Goal: Use online tool/utility: Utilize a website feature to perform a specific function

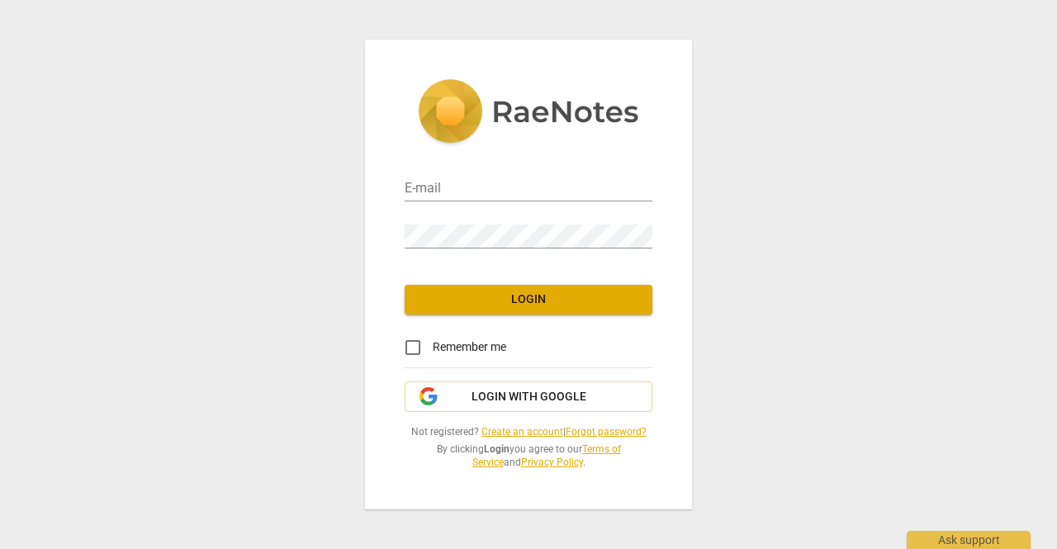
type input "[EMAIL_ADDRESS][DOMAIN_NAME]"
click at [494, 304] on span "Login" at bounding box center [528, 300] width 221 height 17
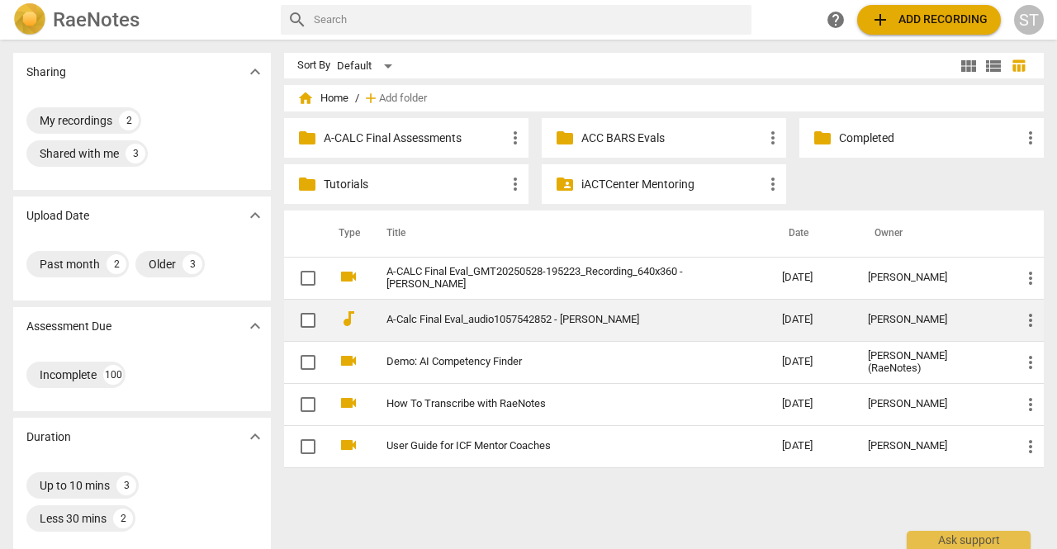
click at [494, 319] on link "A-Calc Final Eval_audio1057542852 - [PERSON_NAME]" at bounding box center [555, 320] width 336 height 12
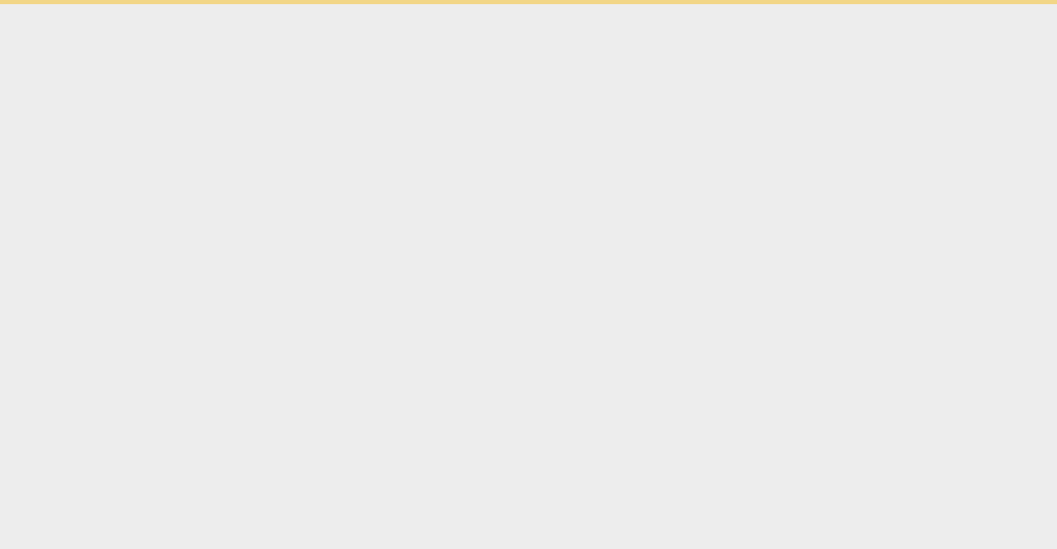
click at [494, 4] on html "Ask support" at bounding box center [528, 2] width 1057 height 4
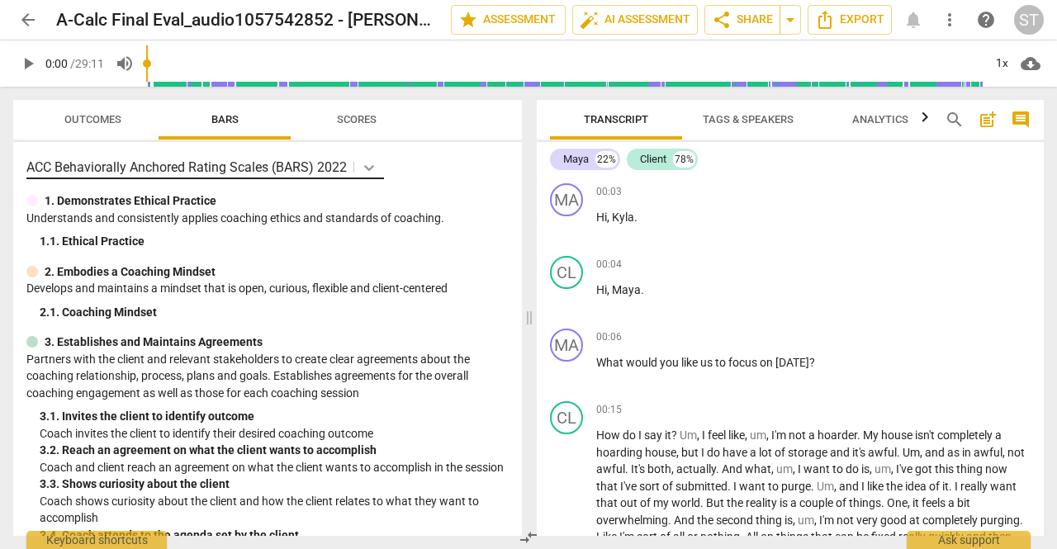
click at [370, 165] on icon at bounding box center [369, 167] width 17 height 17
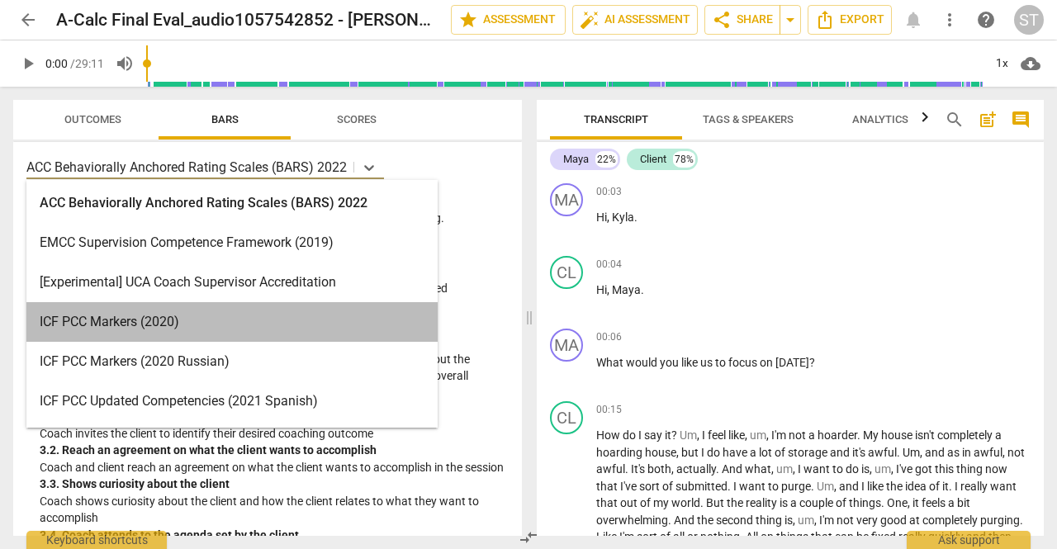
click at [339, 316] on div "ICF PCC Markers (2020)" at bounding box center [231, 322] width 411 height 40
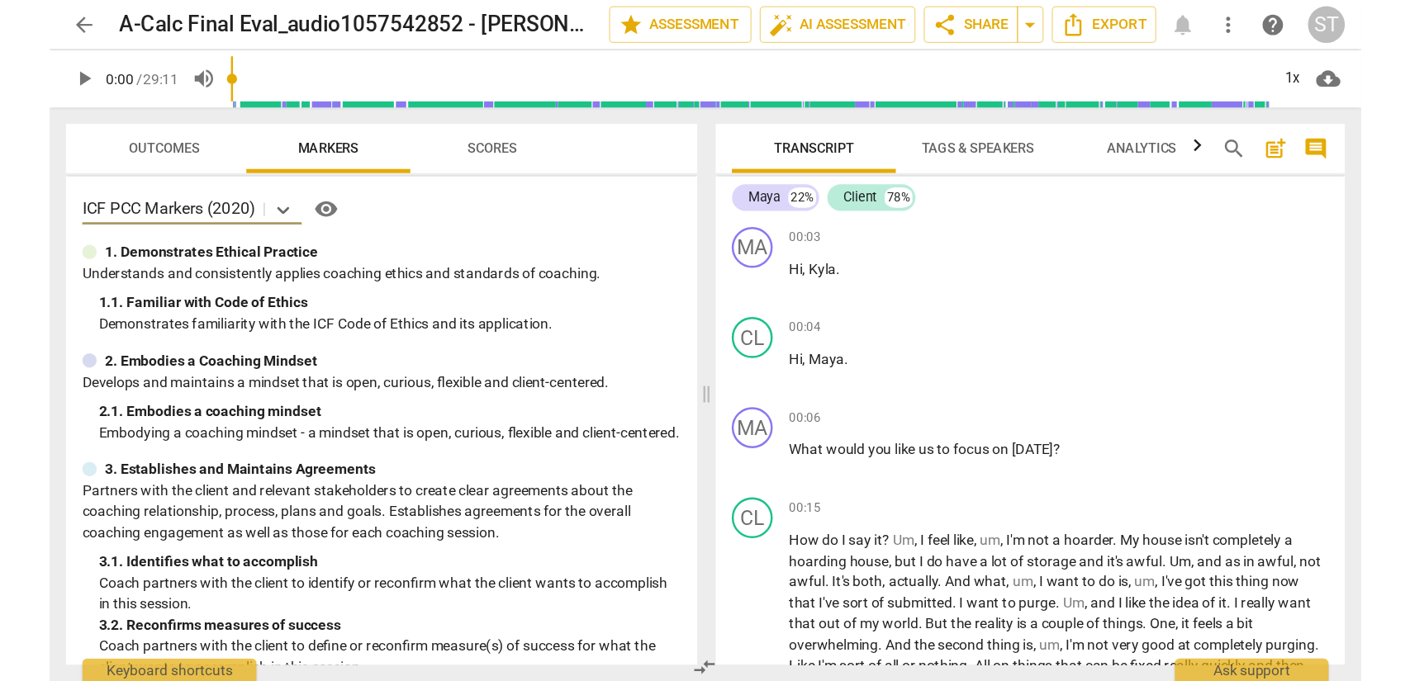
scroll to position [83, 0]
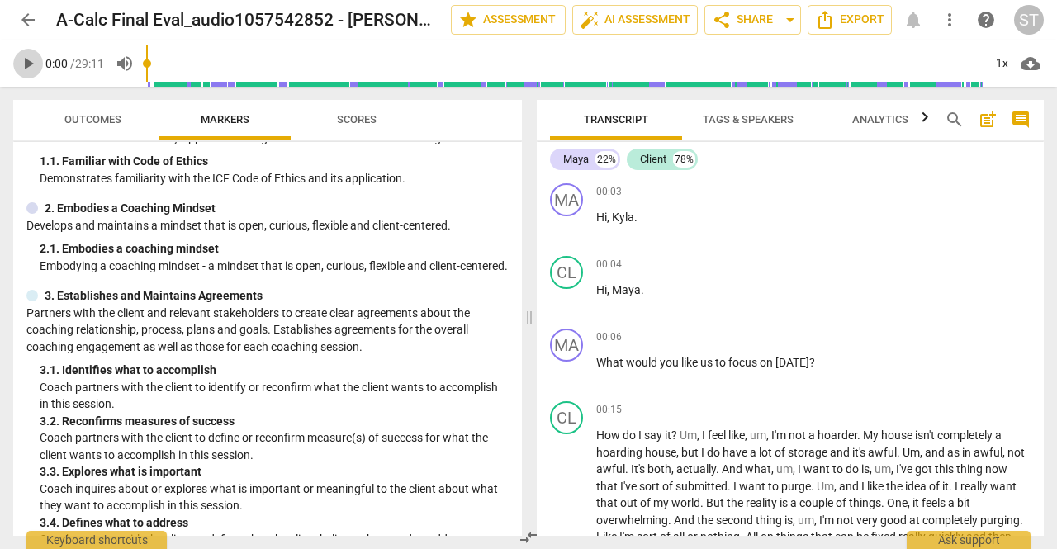
click at [31, 68] on span "play_arrow" at bounding box center [28, 64] width 20 height 20
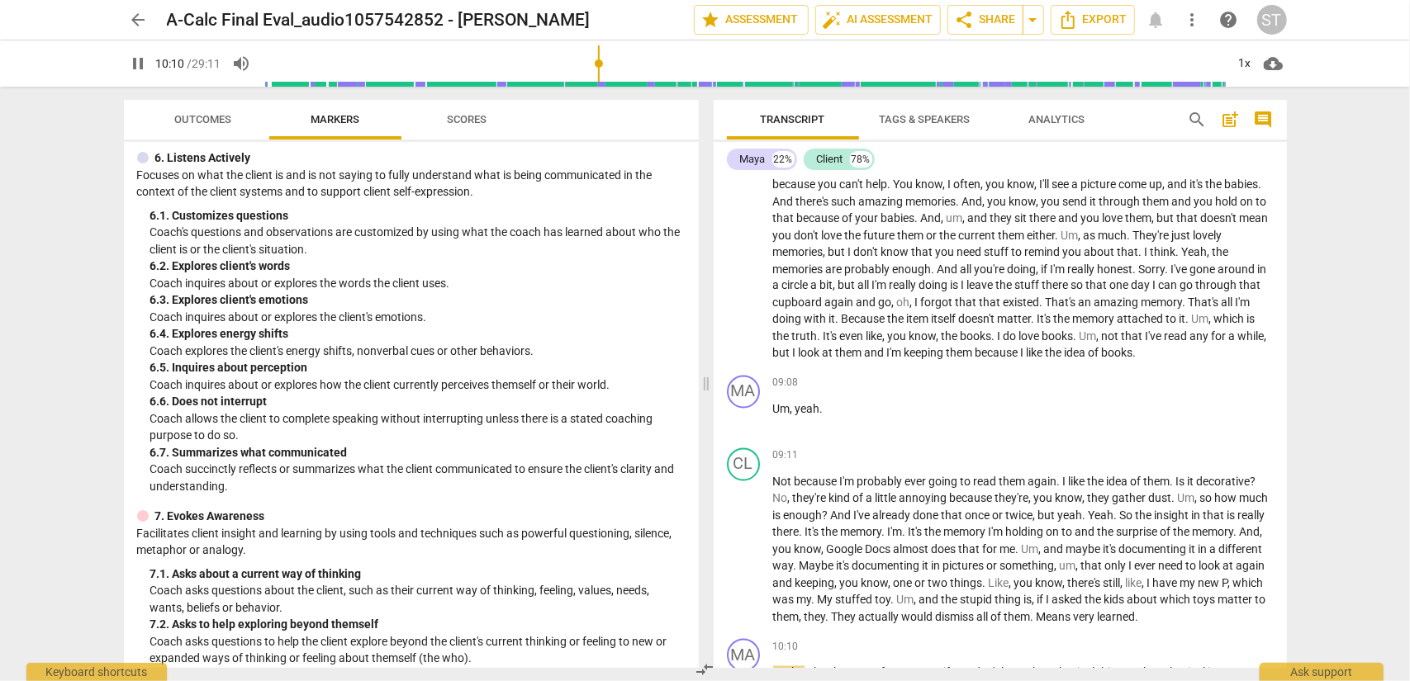
scroll to position [2519, 0]
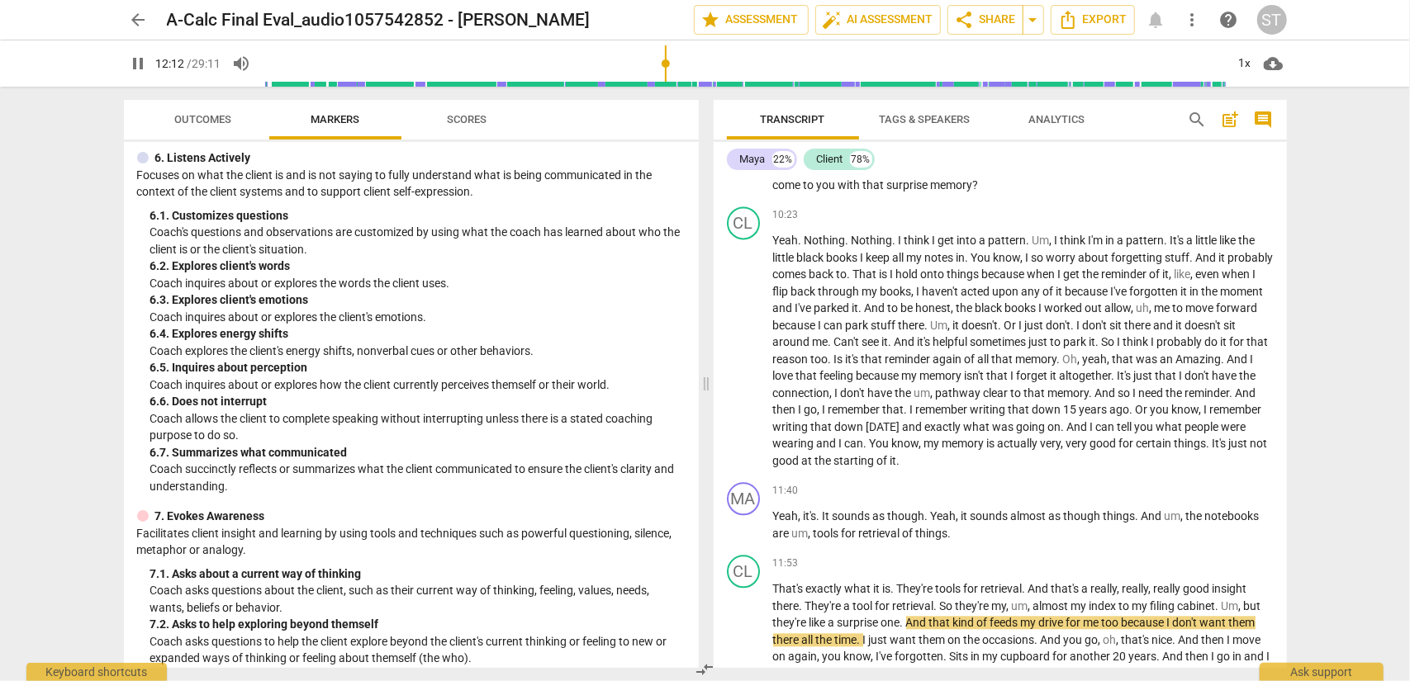
type input "732"
click at [124, 49] on button "pause" at bounding box center [139, 64] width 30 height 30
click at [748, 548] on span "play_arrow" at bounding box center [744, 641] width 20 height 20
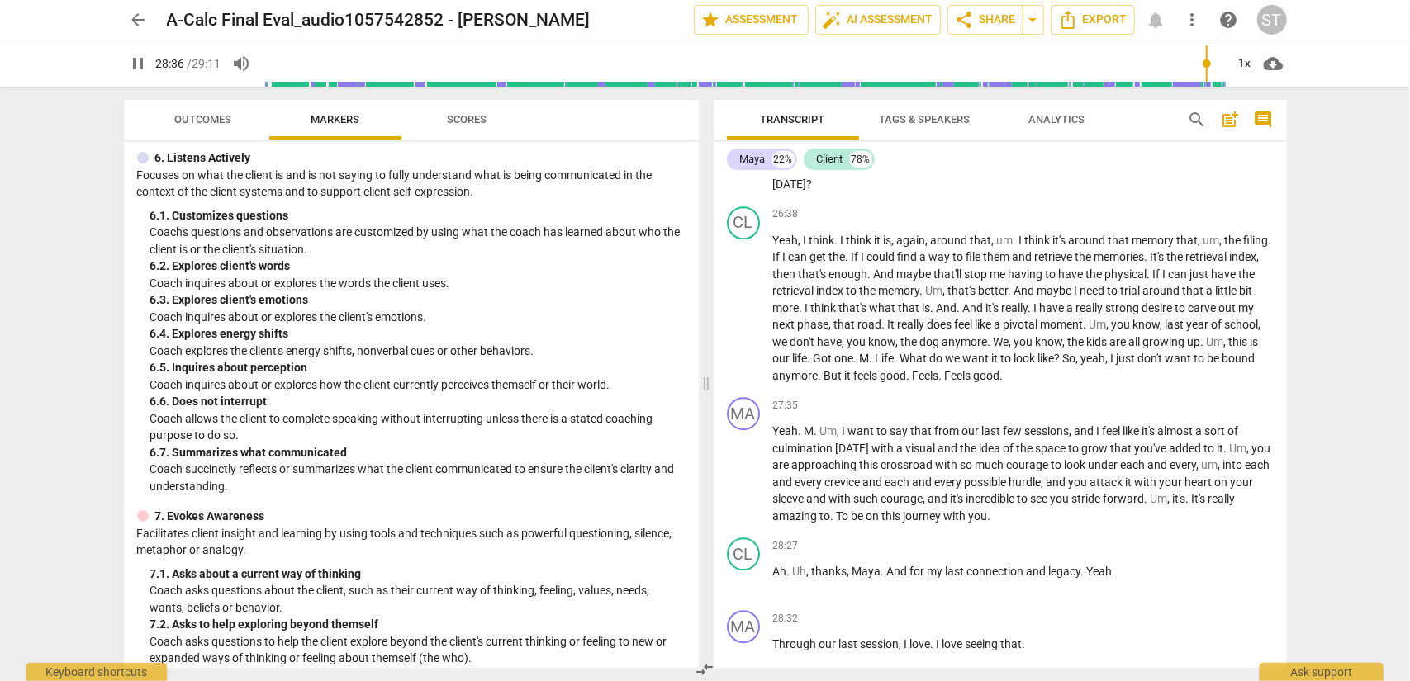
scroll to position [7942, 0]
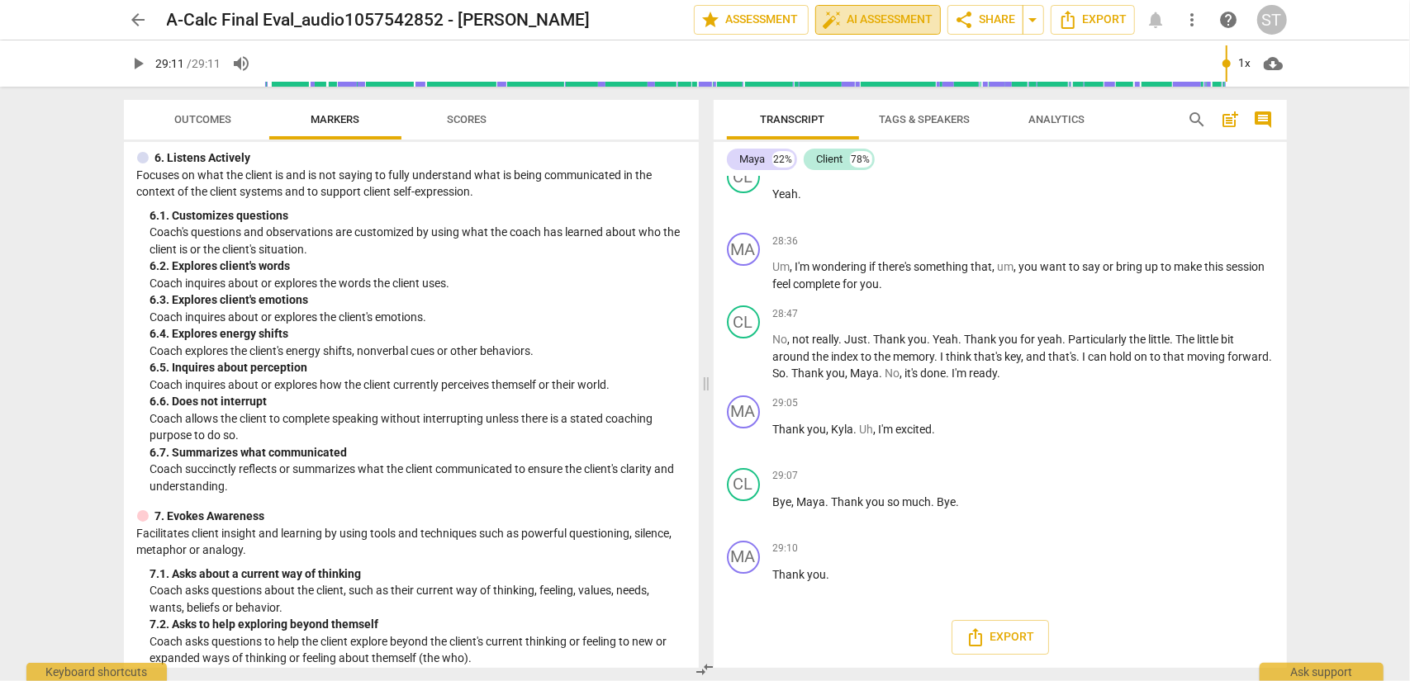
click at [859, 17] on span "auto_fix_high AI Assessment" at bounding box center [878, 20] width 111 height 20
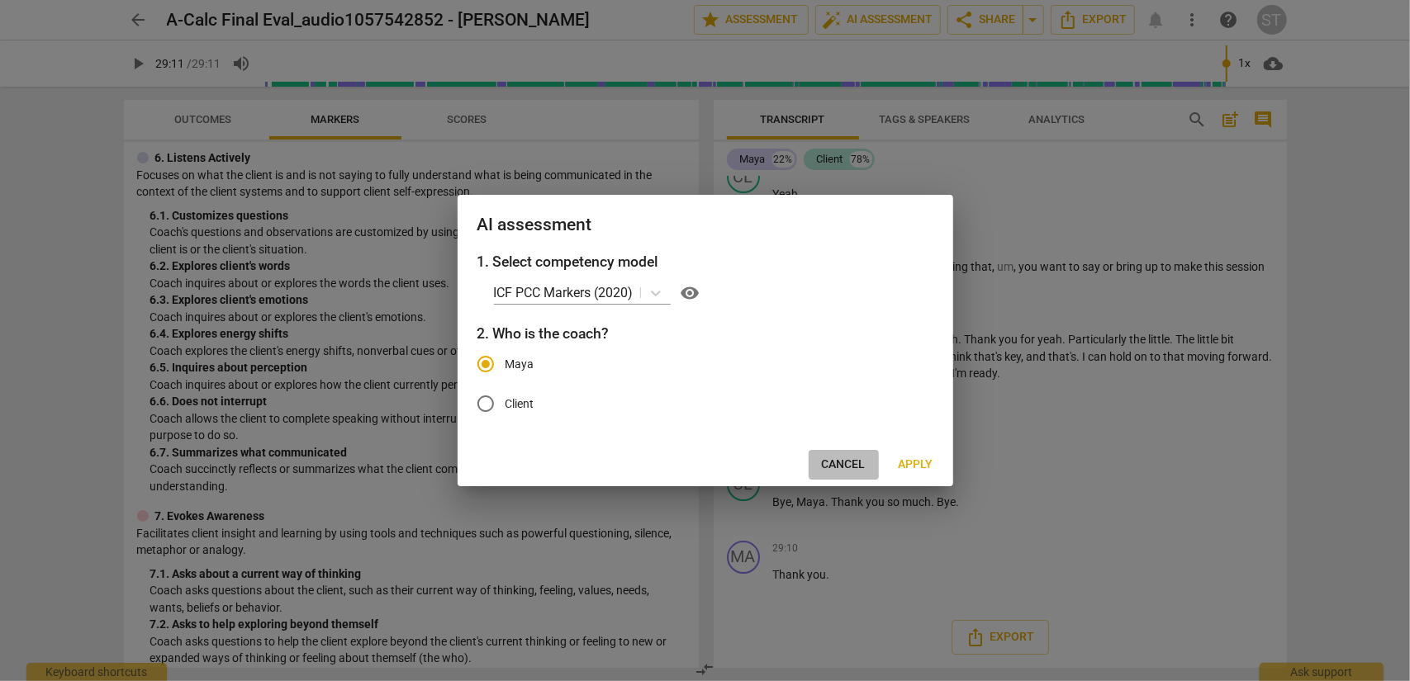
click at [843, 468] on span "Cancel" at bounding box center [844, 465] width 44 height 17
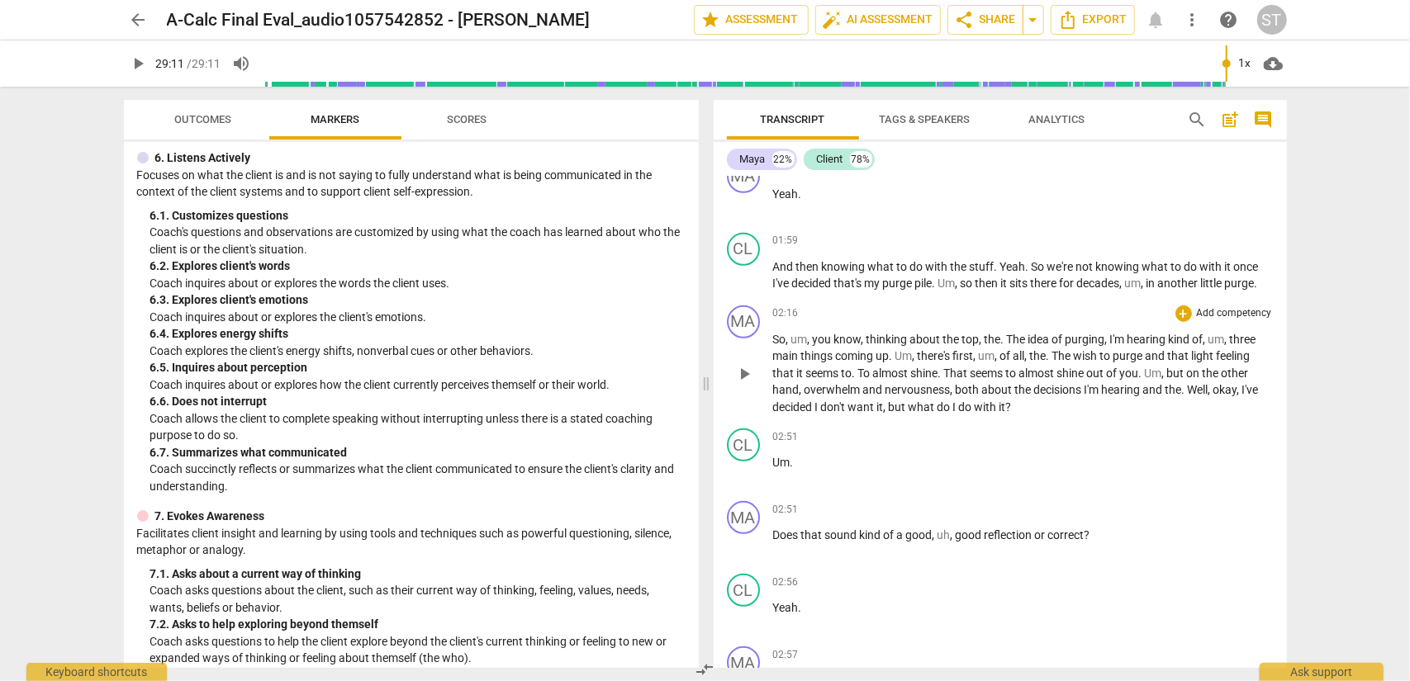
scroll to position [743, 0]
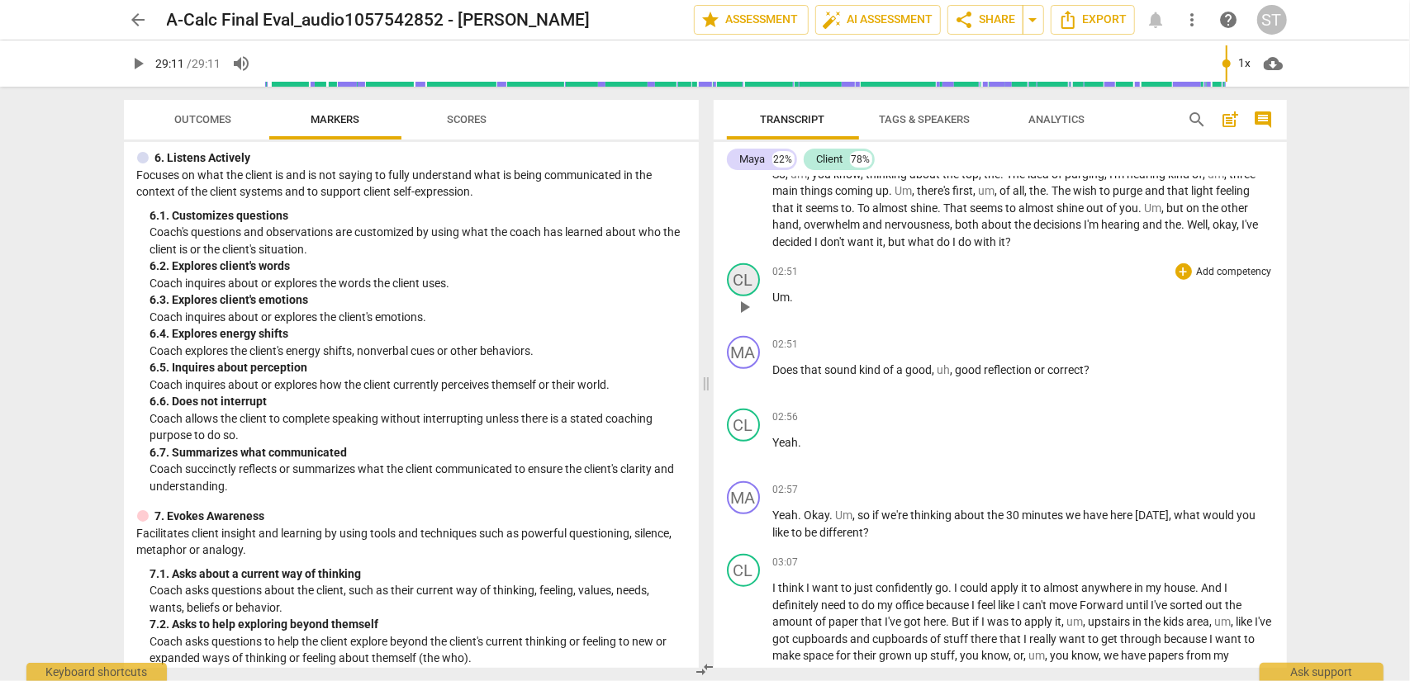
click at [747, 297] on div "CL" at bounding box center [743, 279] width 33 height 33
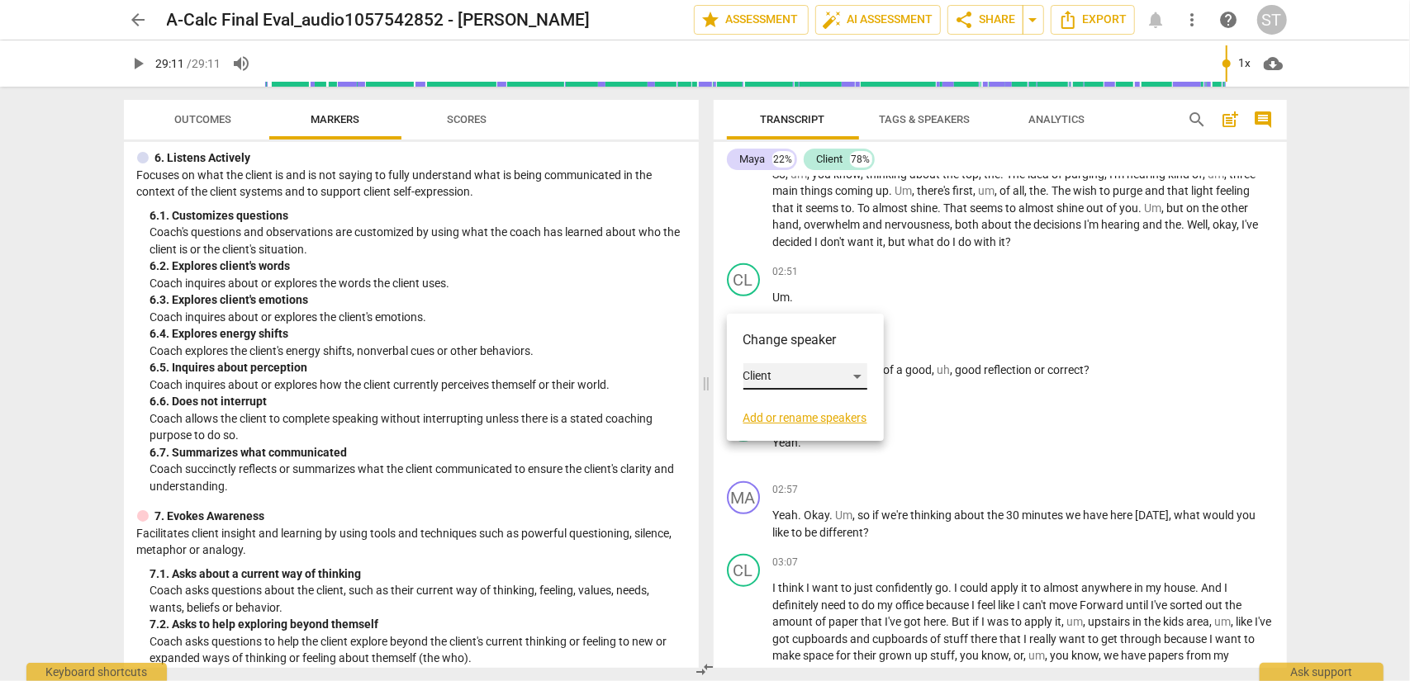
click at [766, 373] on div "Client" at bounding box center [805, 376] width 124 height 26
click at [772, 348] on li "Maya" at bounding box center [806, 345] width 126 height 31
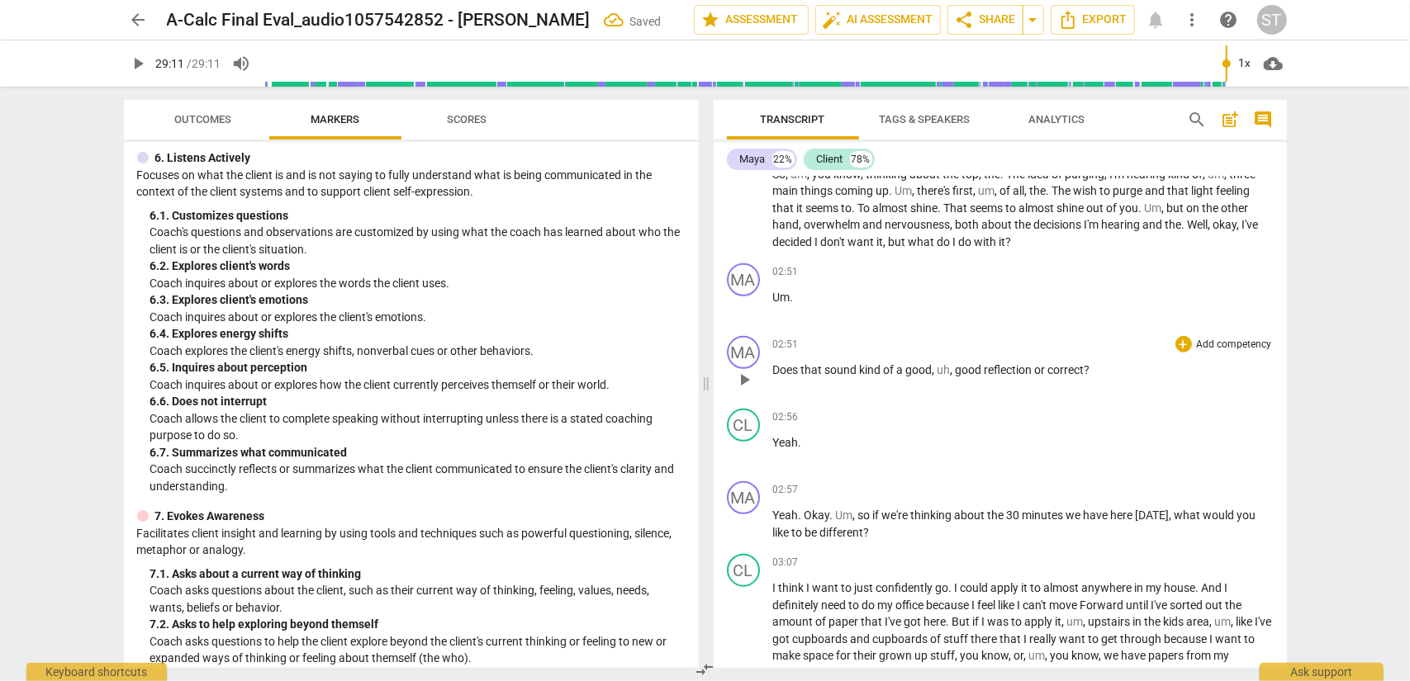
click at [773, 377] on span "Does" at bounding box center [787, 369] width 28 height 13
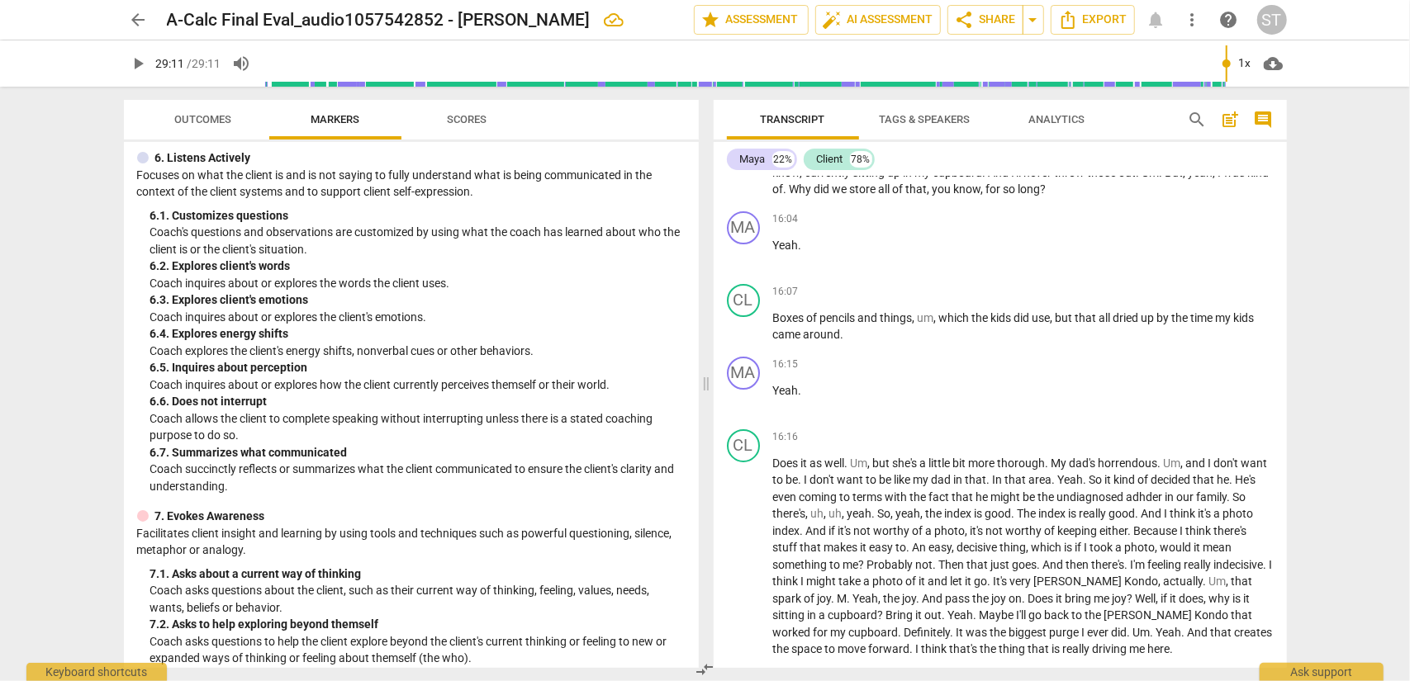
scroll to position [4212, 0]
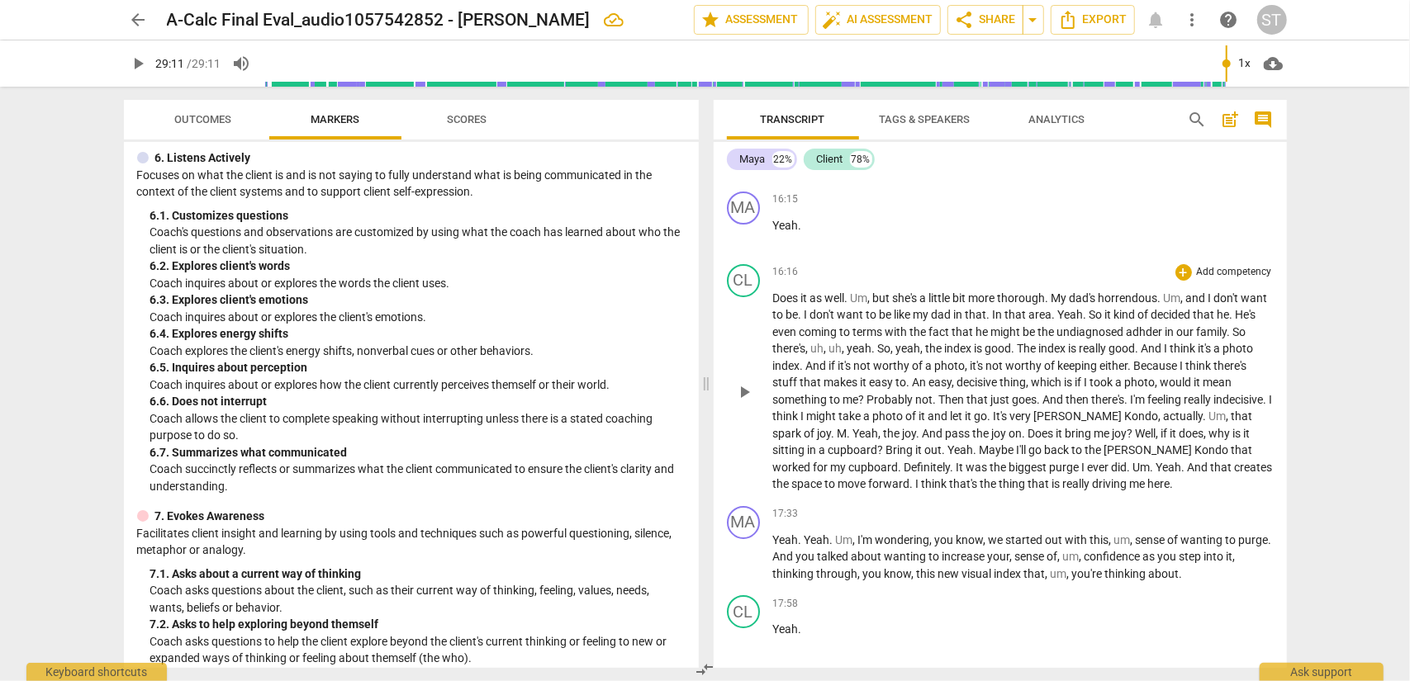
click at [1056, 423] on span "that" at bounding box center [1242, 416] width 21 height 13
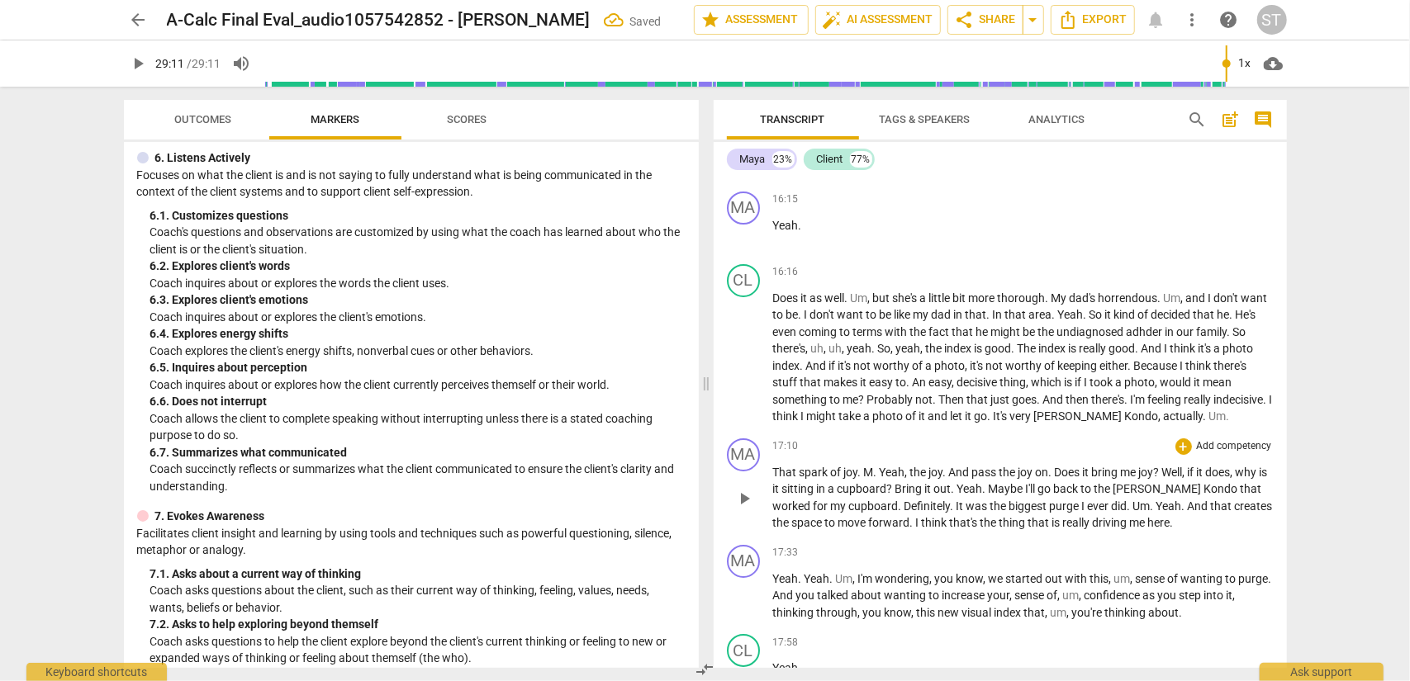
click at [865, 479] on span "M" at bounding box center [869, 472] width 10 height 13
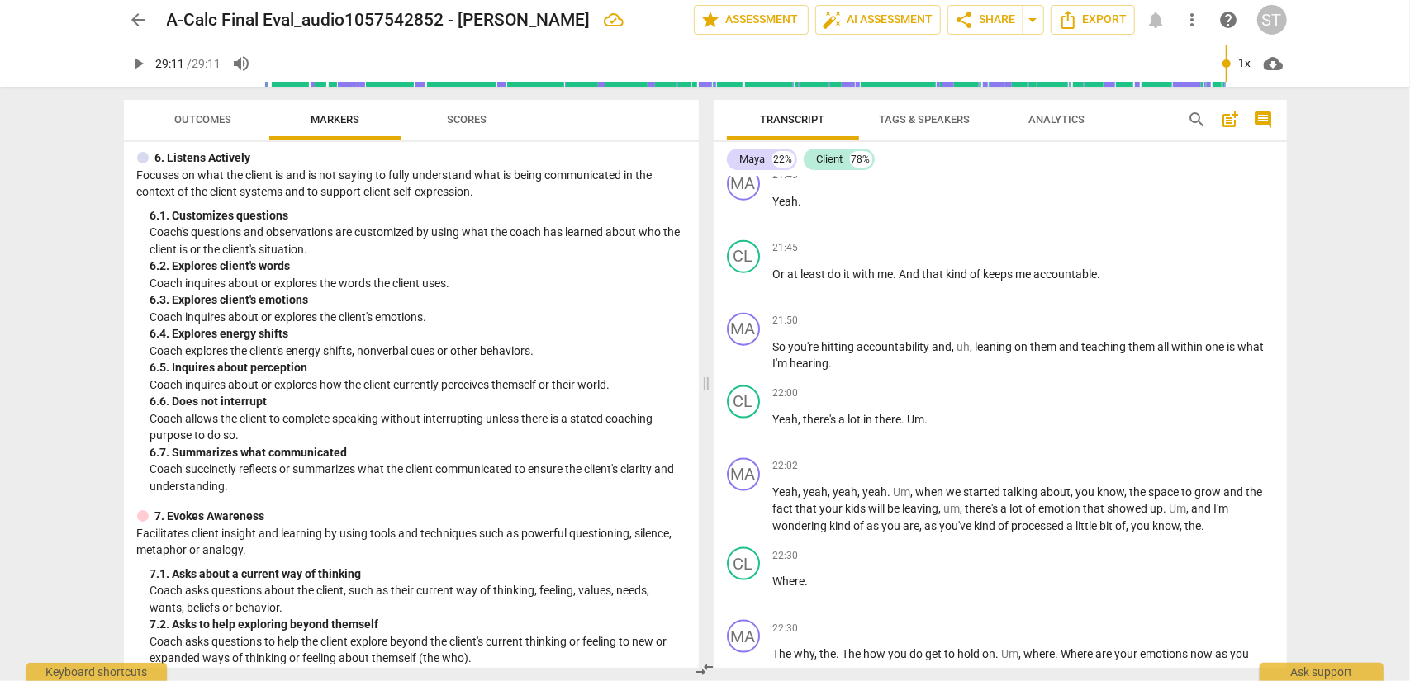
scroll to position [5782, 0]
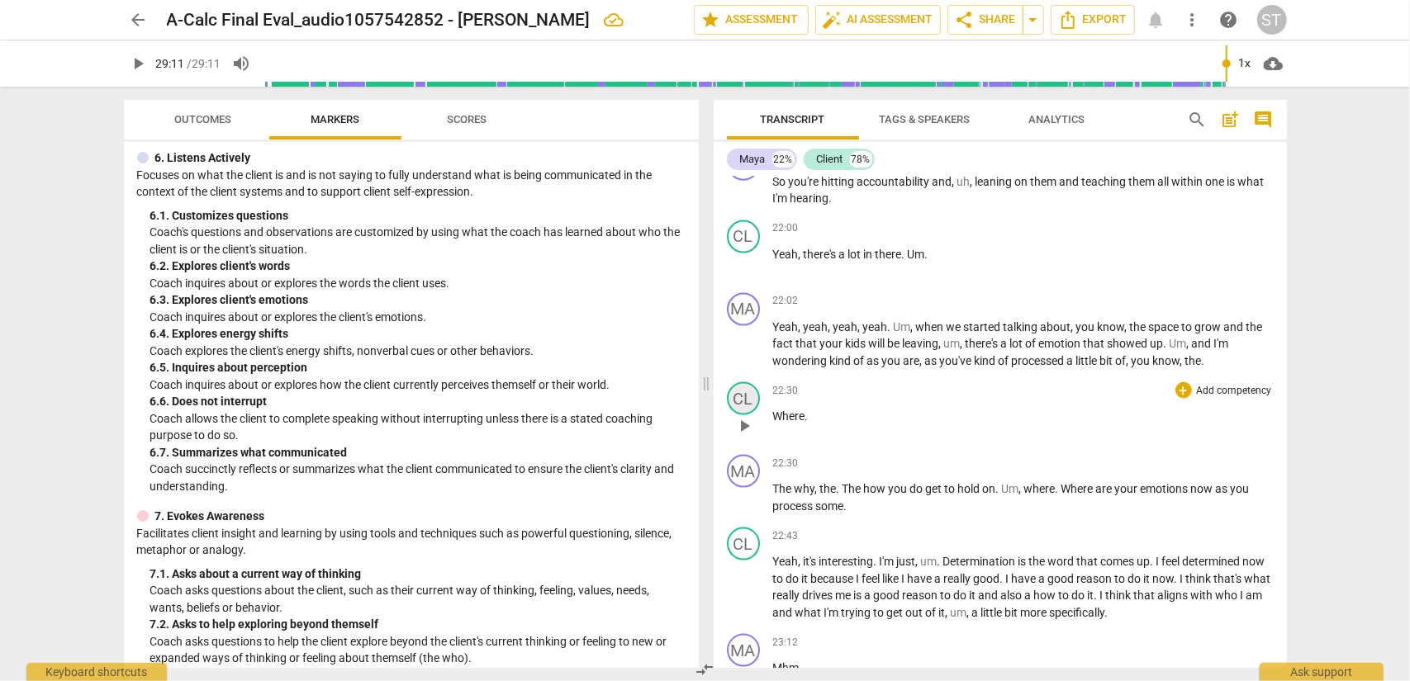
click at [743, 415] on div "CL" at bounding box center [743, 398] width 33 height 33
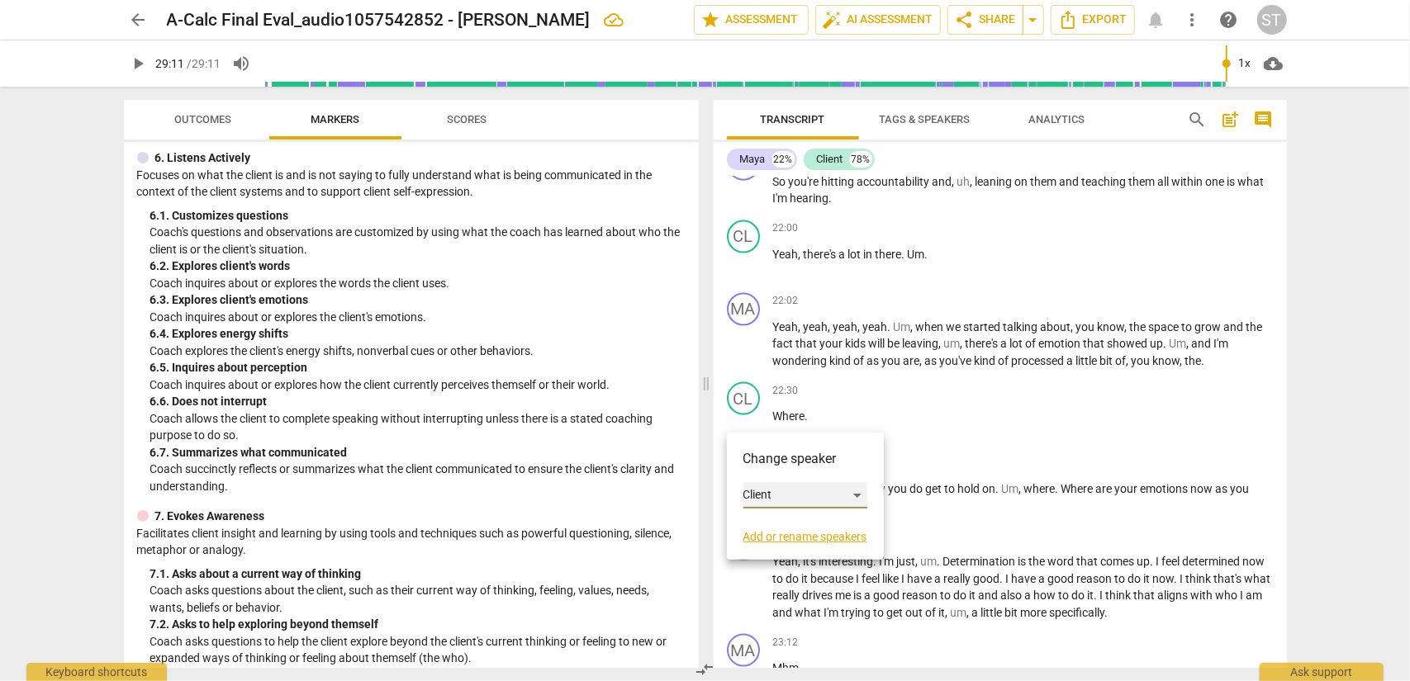
click at [773, 491] on div "Client" at bounding box center [805, 495] width 124 height 26
click at [777, 459] on li "Maya" at bounding box center [806, 463] width 126 height 31
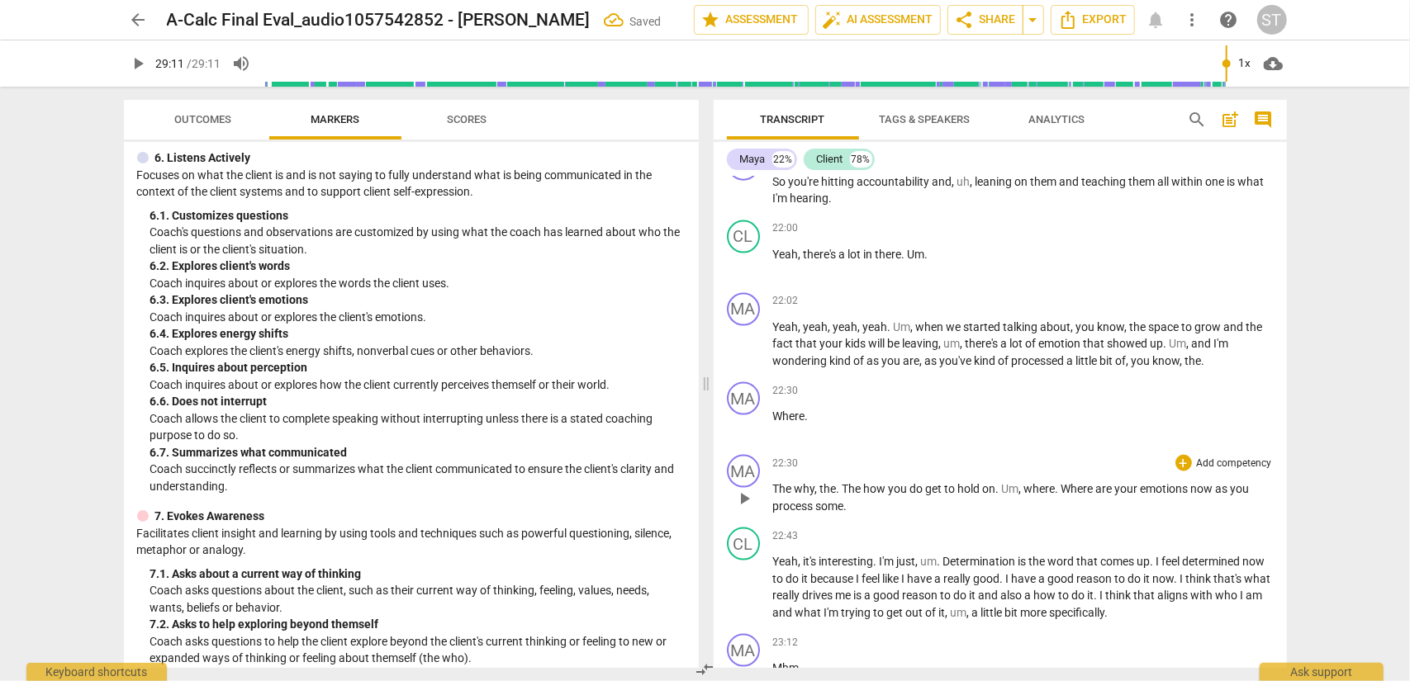
click at [775, 496] on span "The" at bounding box center [783, 488] width 21 height 13
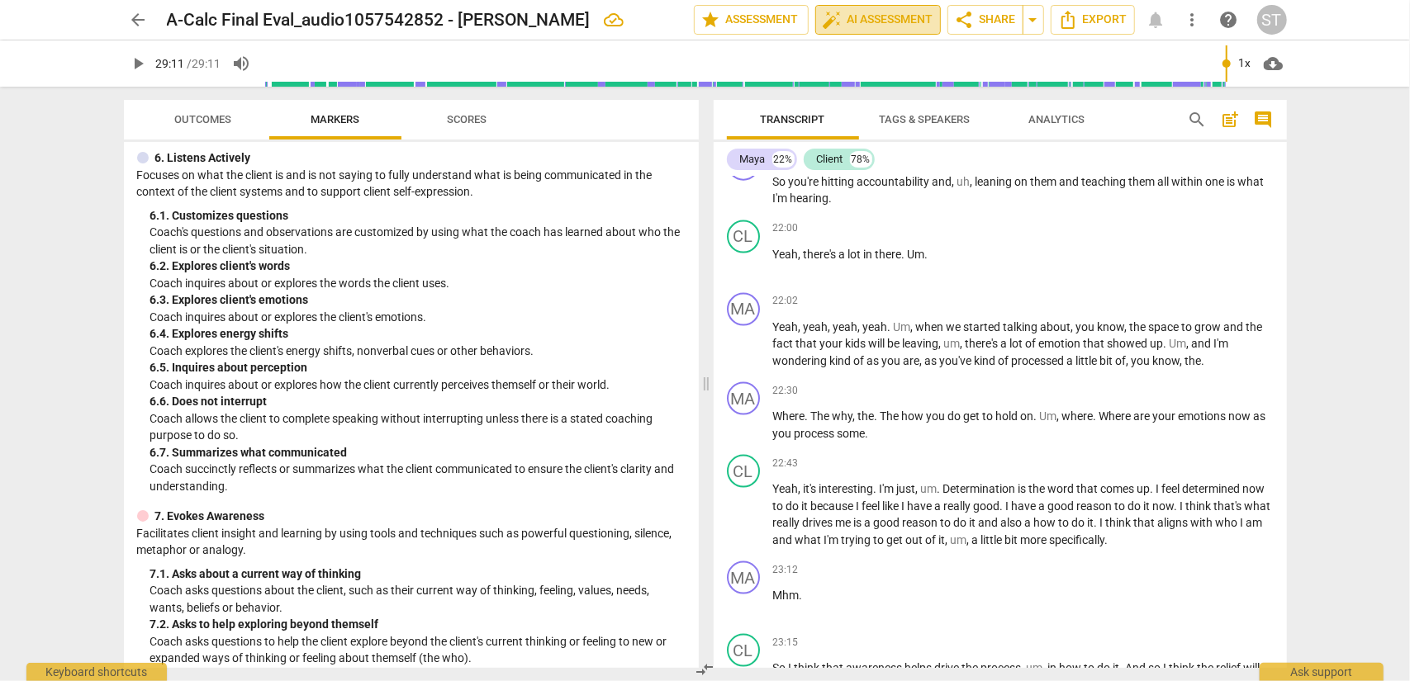
click at [868, 24] on span "auto_fix_high AI Assessment" at bounding box center [878, 20] width 111 height 20
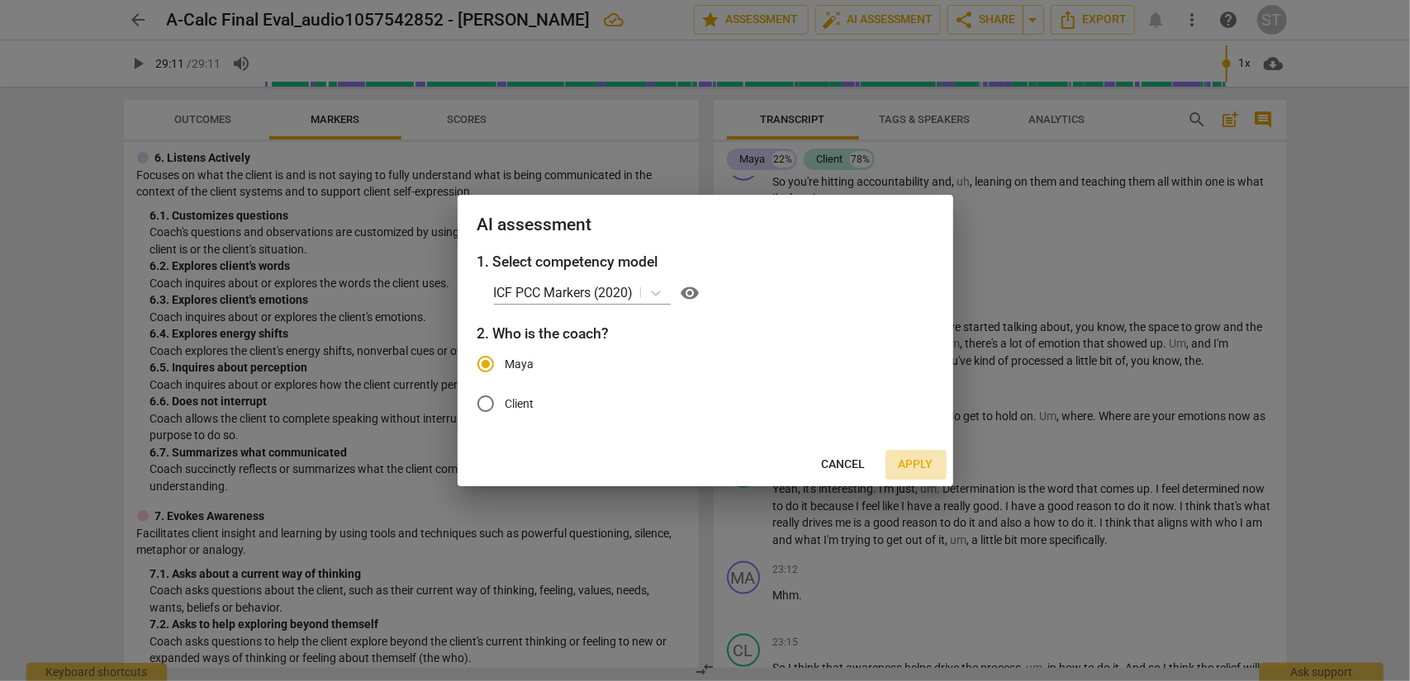
click at [920, 460] on span "Apply" at bounding box center [916, 465] width 35 height 17
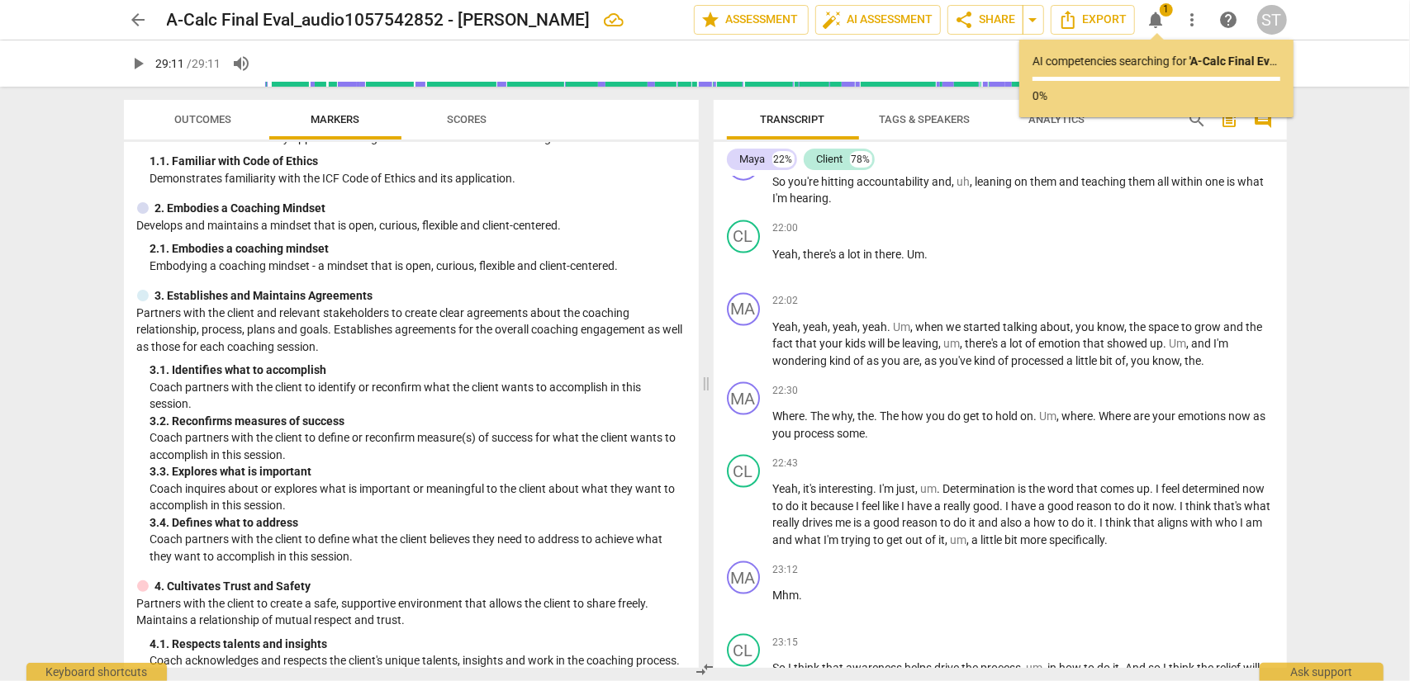
scroll to position [0, 0]
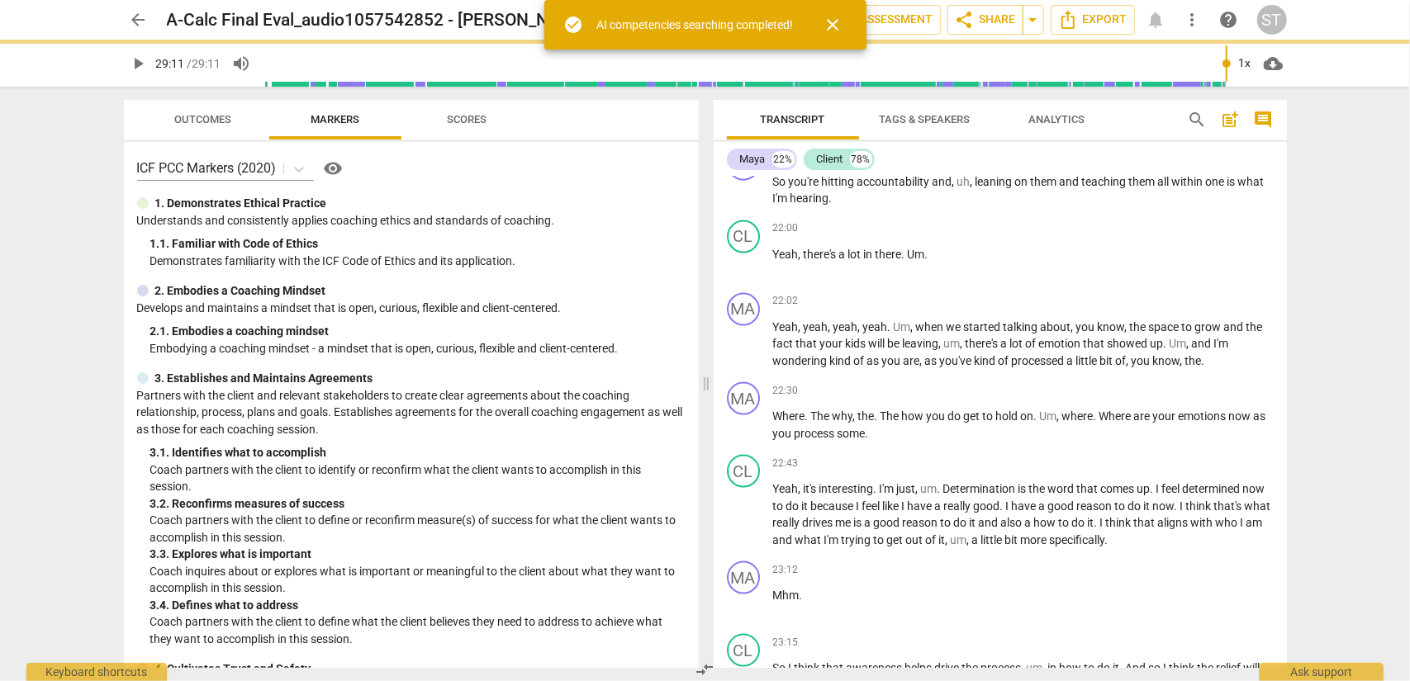
type input "1751"
